Goal: Check status: Check status

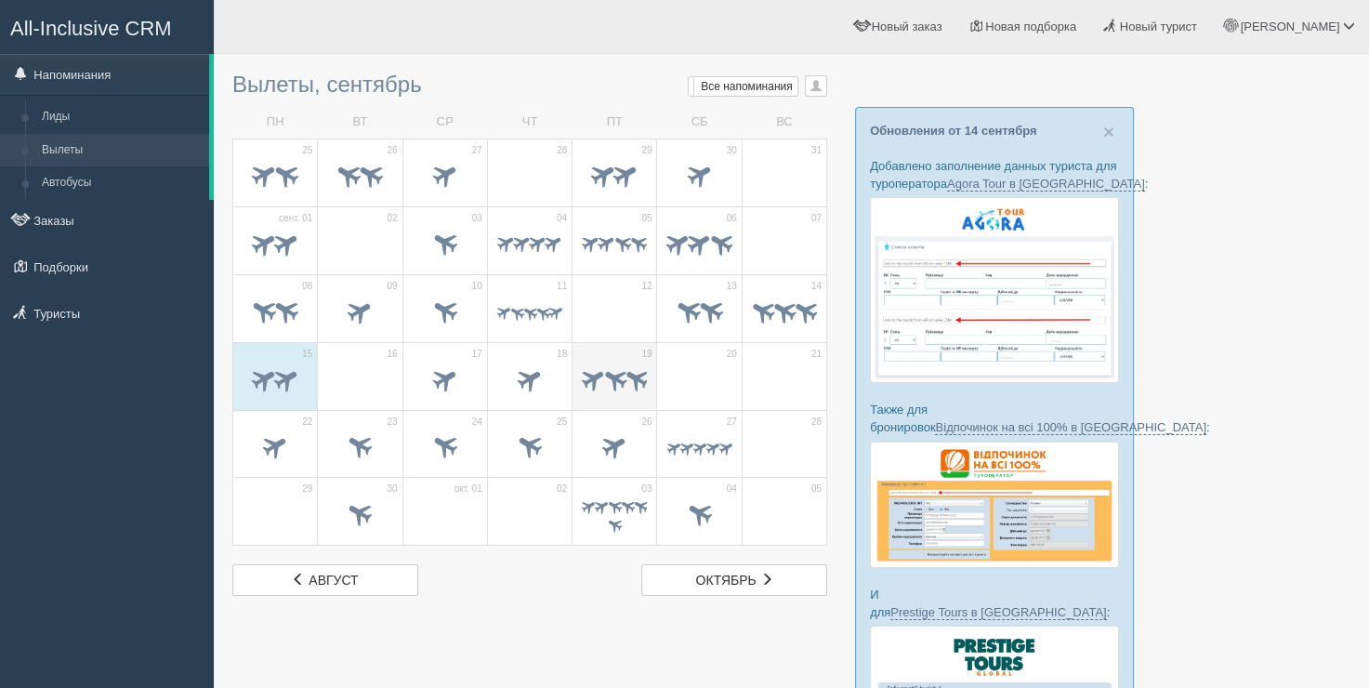
click at [628, 386] on span at bounding box center [636, 377] width 29 height 29
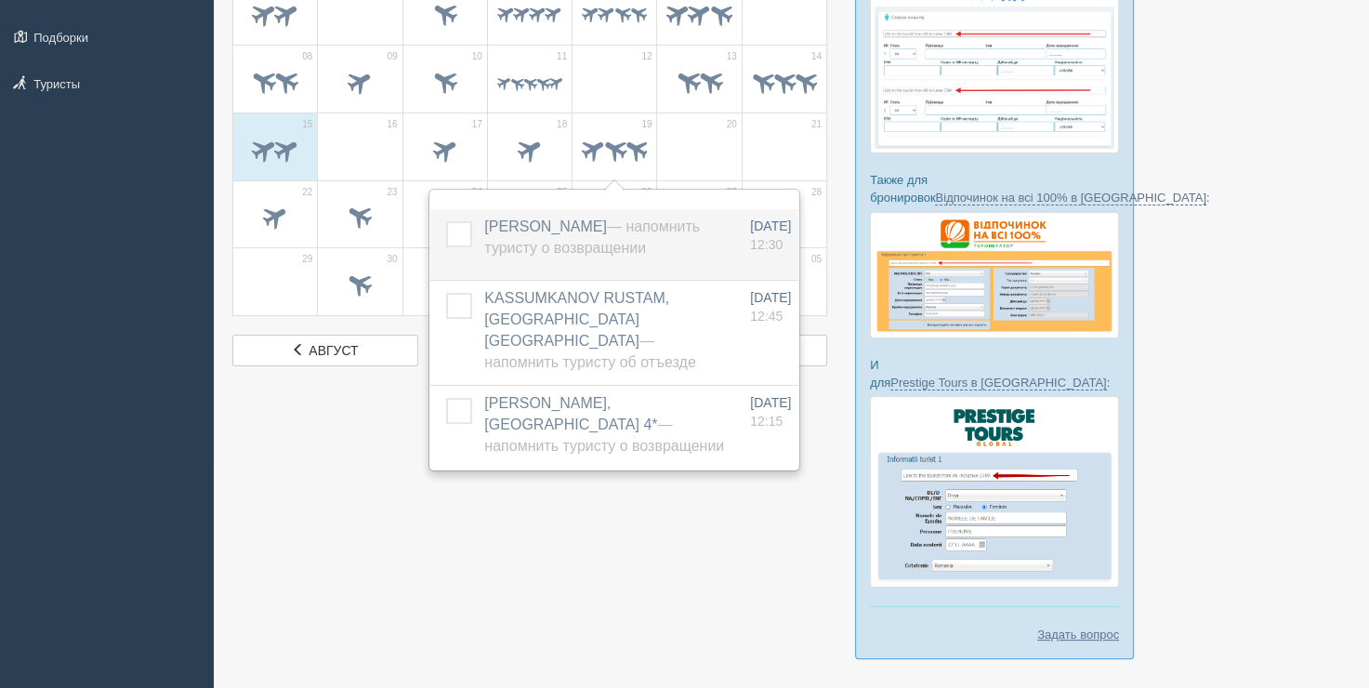
scroll to position [279, 0]
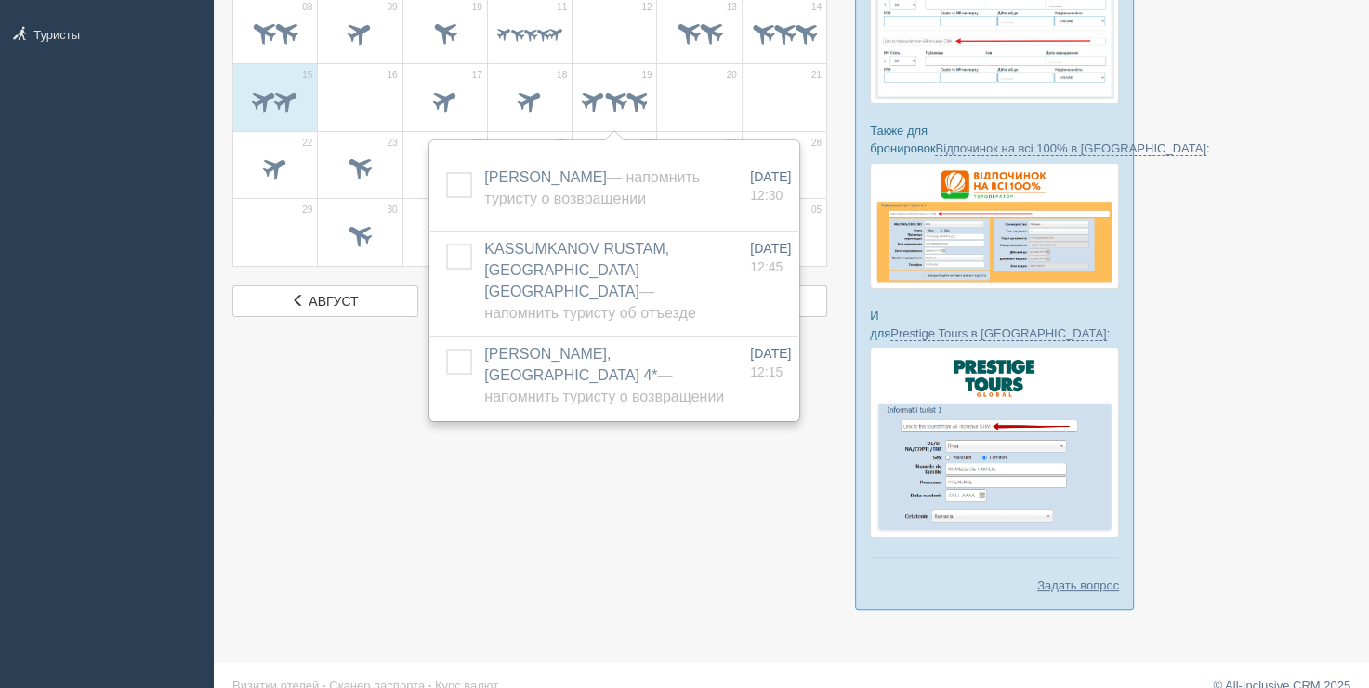
click at [613, 450] on div at bounding box center [791, 206] width 1118 height 844
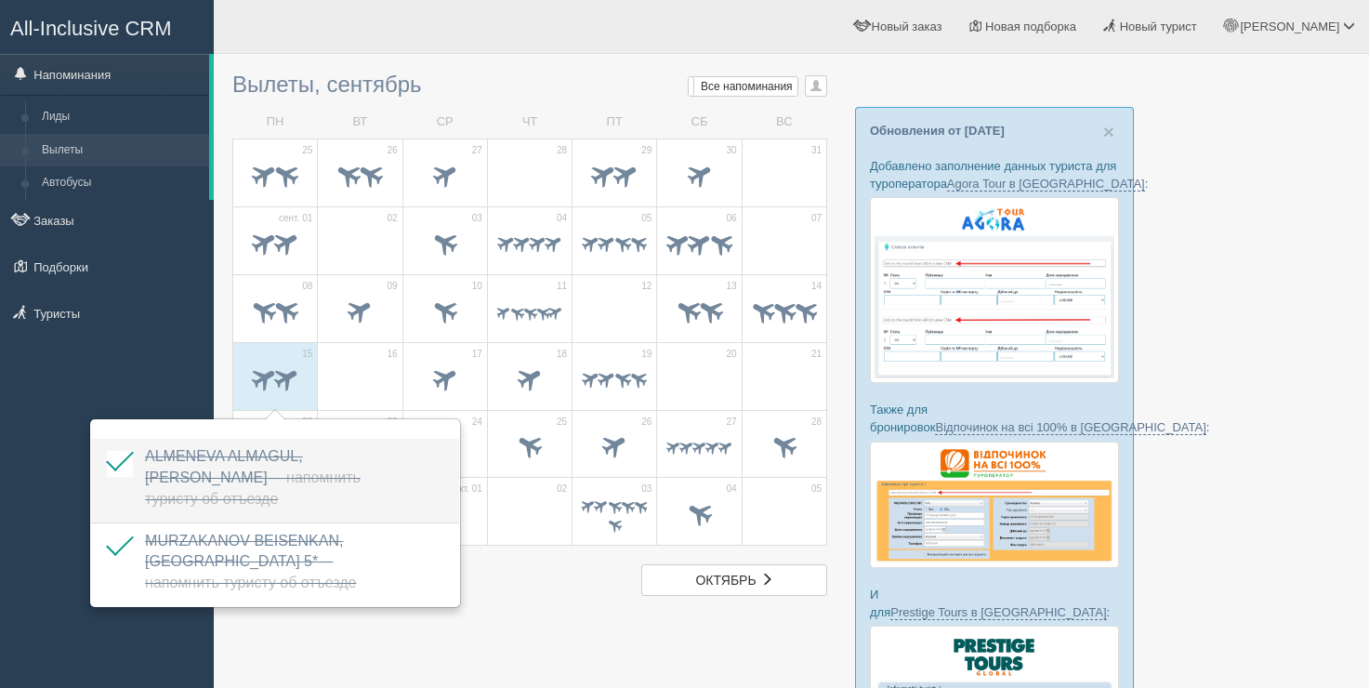
scroll to position [279, 0]
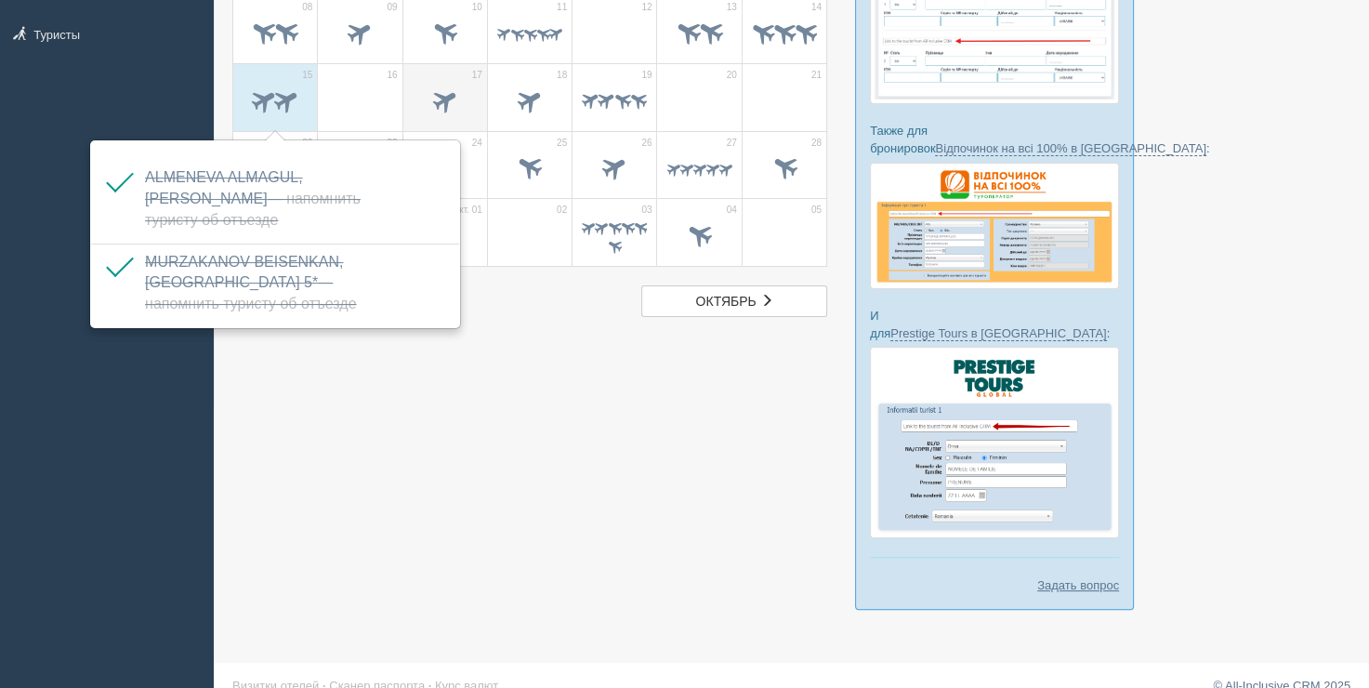
click at [407, 98] on td "17" at bounding box center [444, 97] width 85 height 68
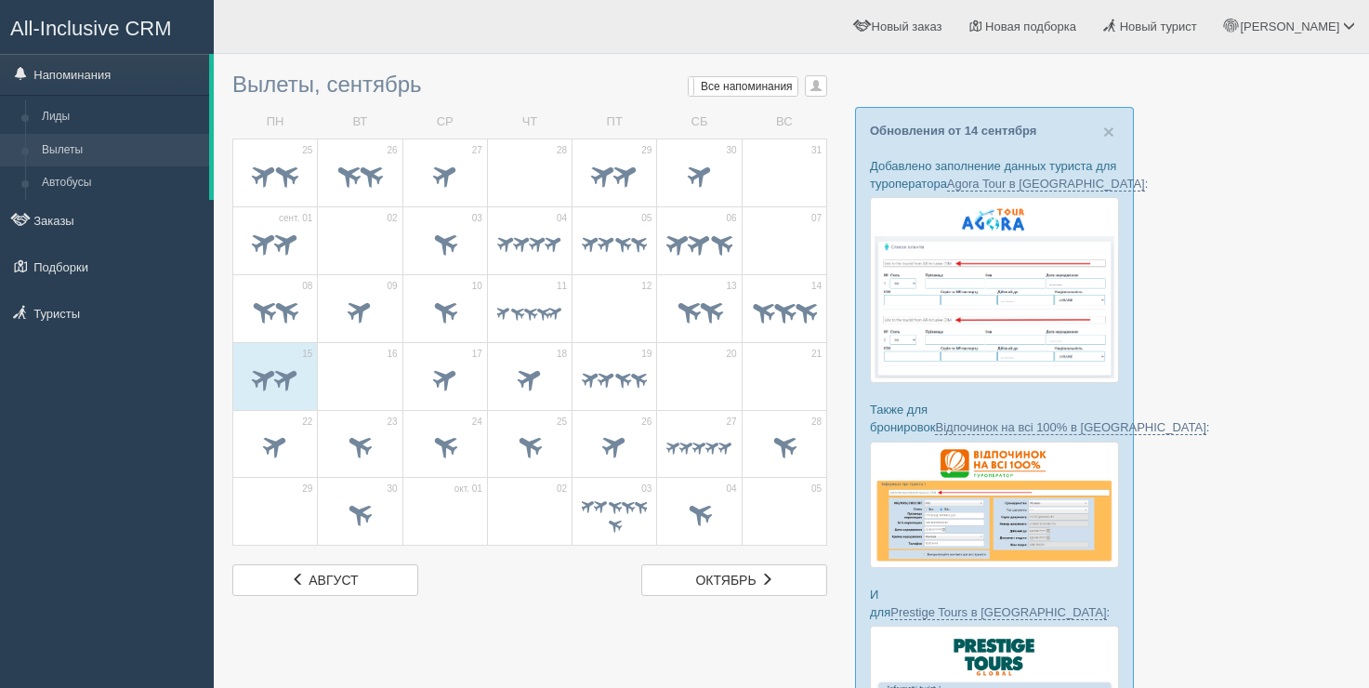
click at [1222, 100] on div at bounding box center [791, 485] width 1118 height 844
click at [1110, 123] on span "×" at bounding box center [1108, 131] width 11 height 21
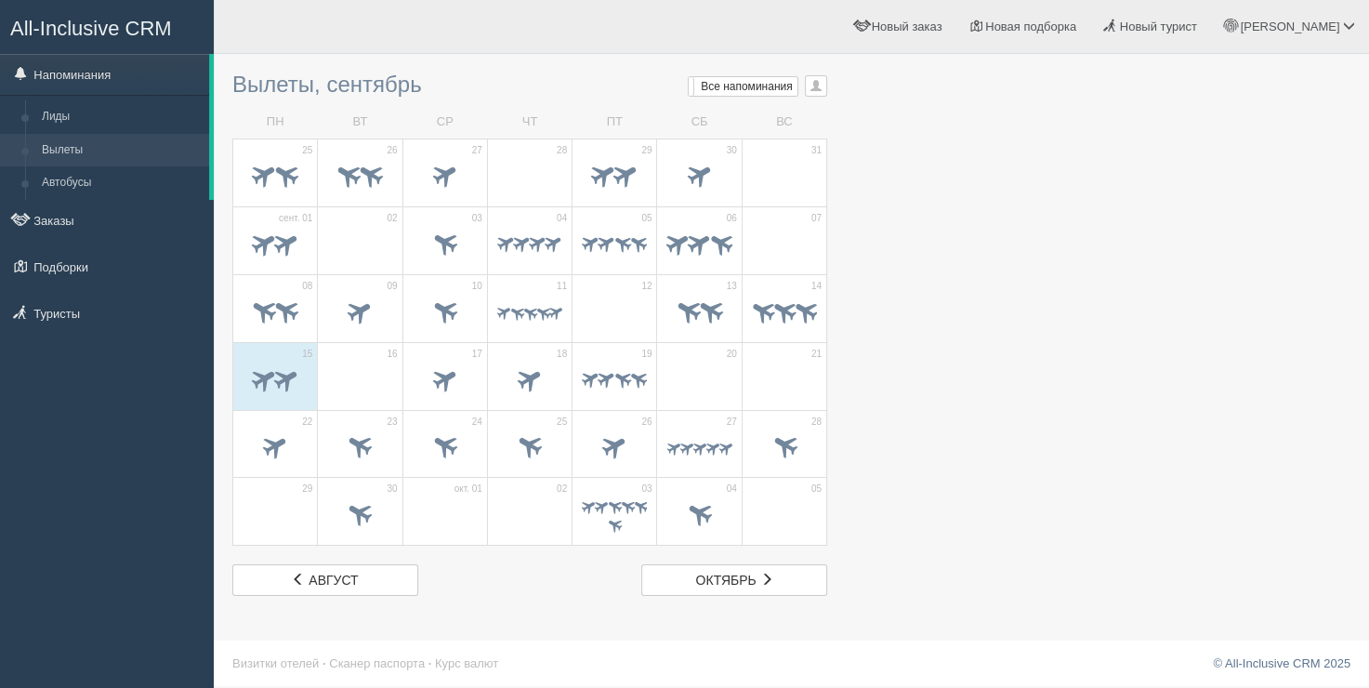
click at [1110, 123] on div at bounding box center [791, 329] width 1118 height 532
